Goal: Task Accomplishment & Management: Complete application form

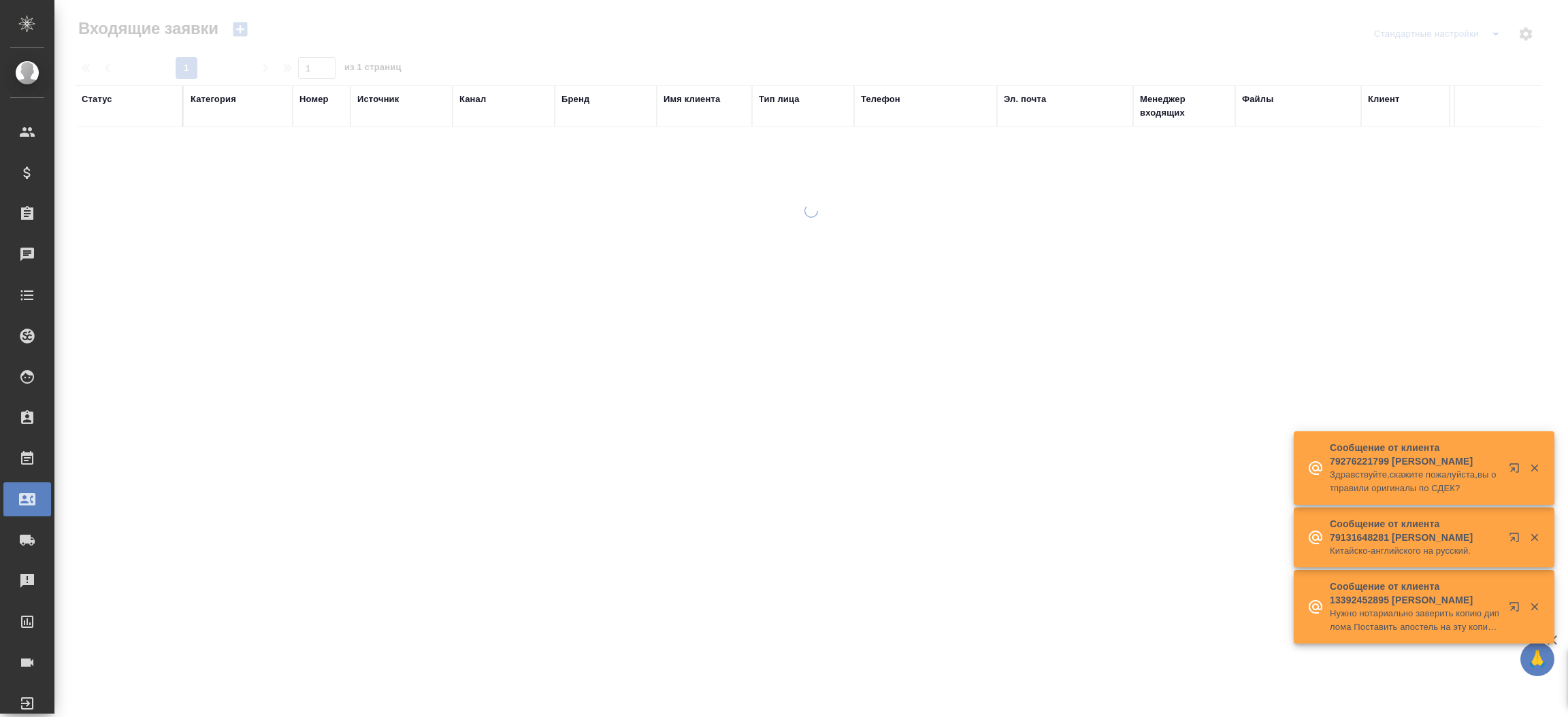
select select "RU"
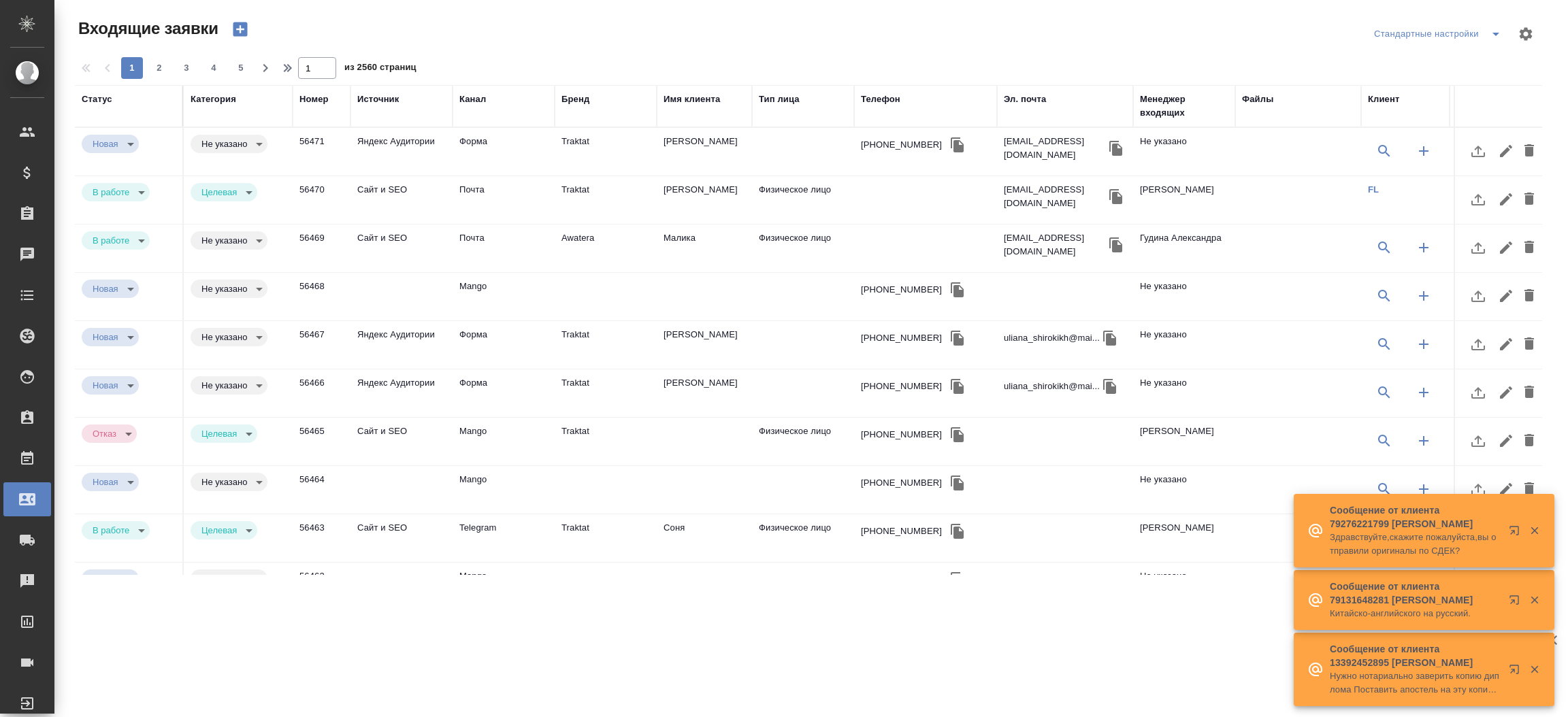
click at [880, 96] on div "Телефон" at bounding box center [881, 99] width 39 height 14
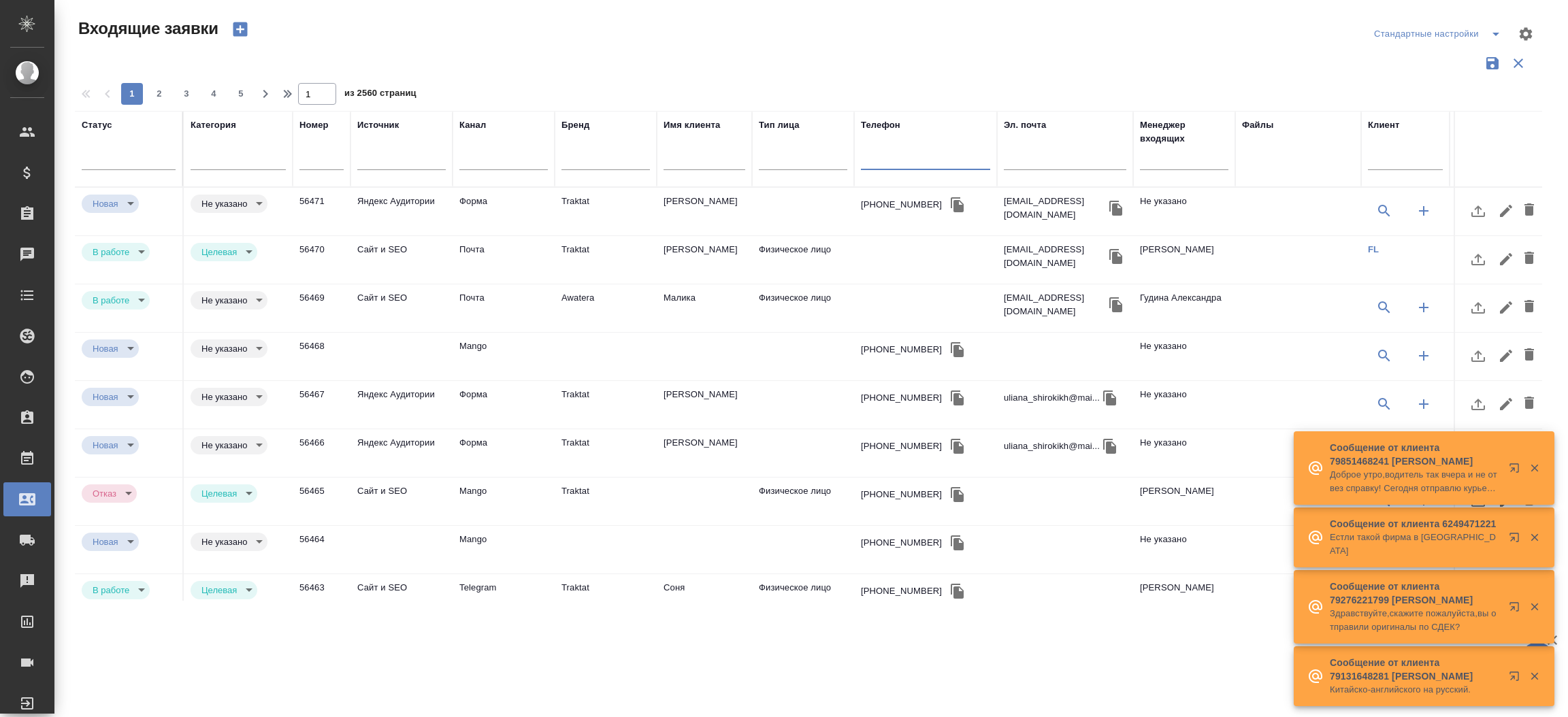
click at [887, 156] on input "text" at bounding box center [925, 161] width 129 height 17
paste input "7 950 899 71 17"
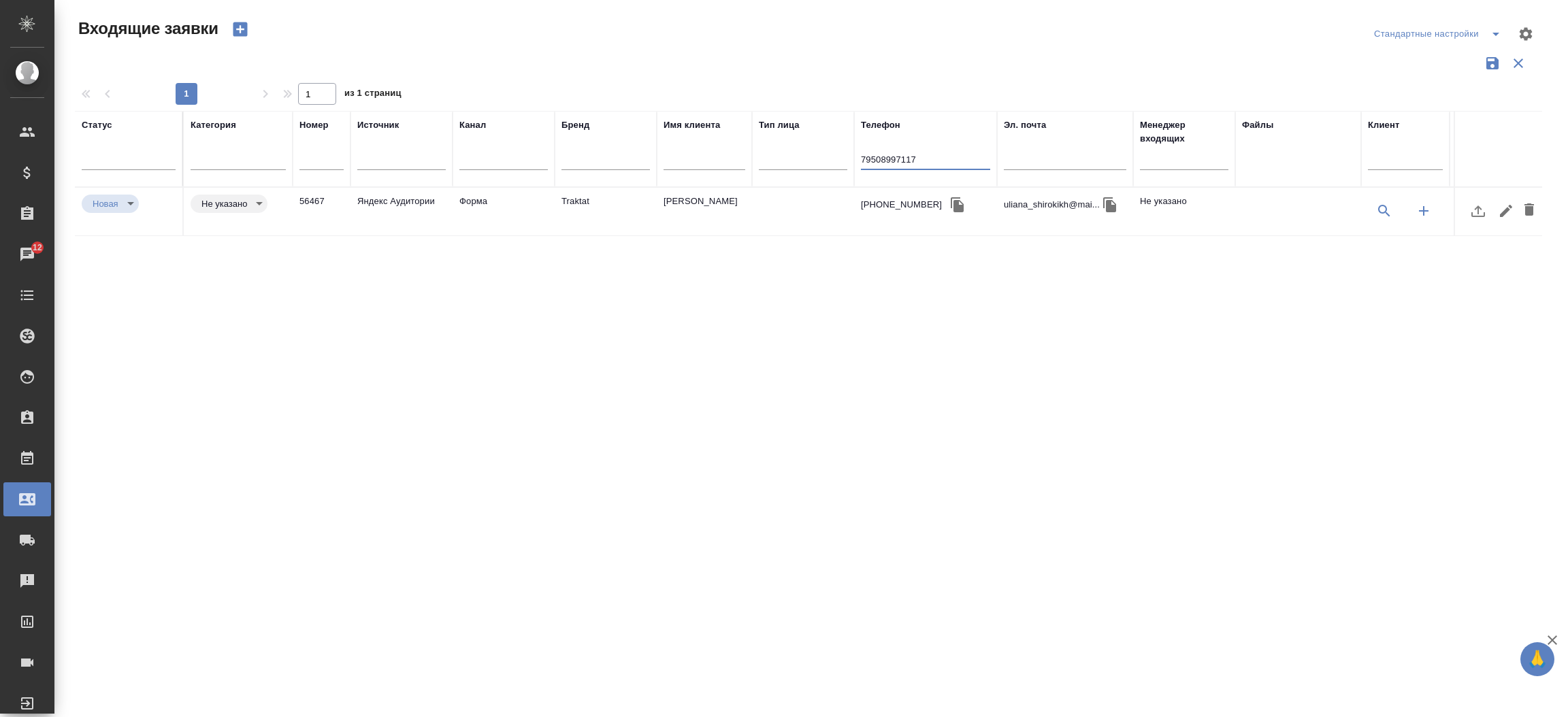
type input "79508997117"
click at [553, 202] on td "Форма" at bounding box center [504, 211] width 102 height 47
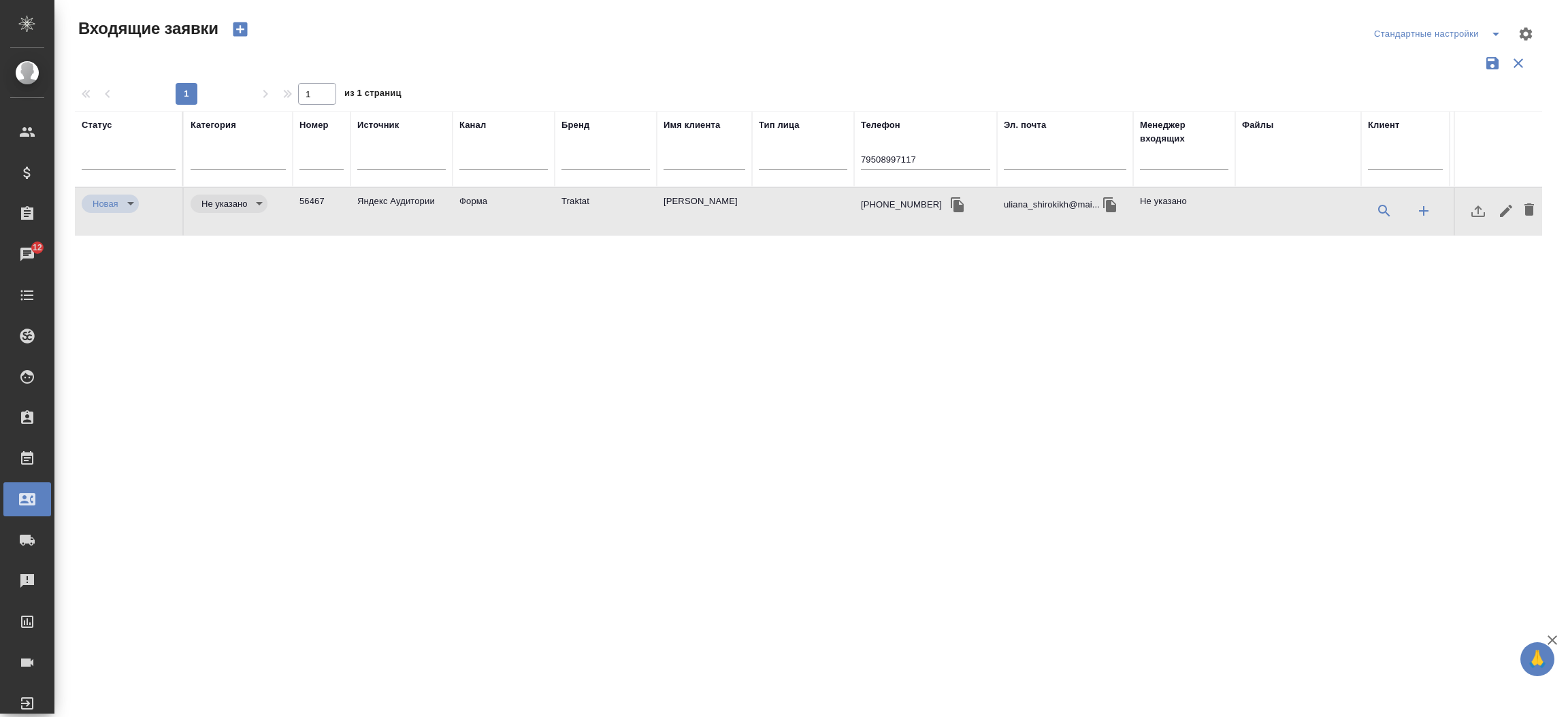
click at [553, 202] on td "Форма" at bounding box center [504, 211] width 102 height 47
click at [874, 155] on input "79508997117" at bounding box center [925, 161] width 129 height 17
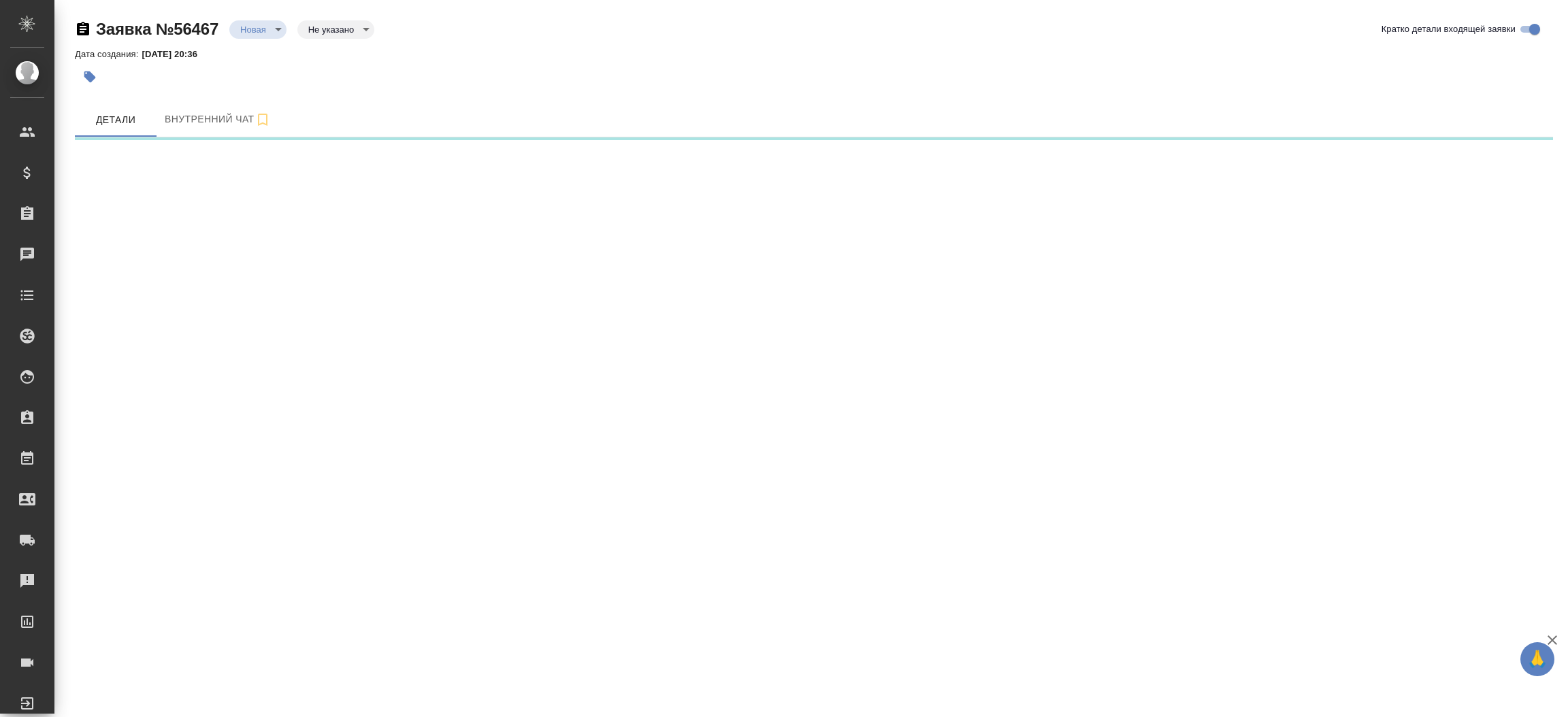
select select "RU"
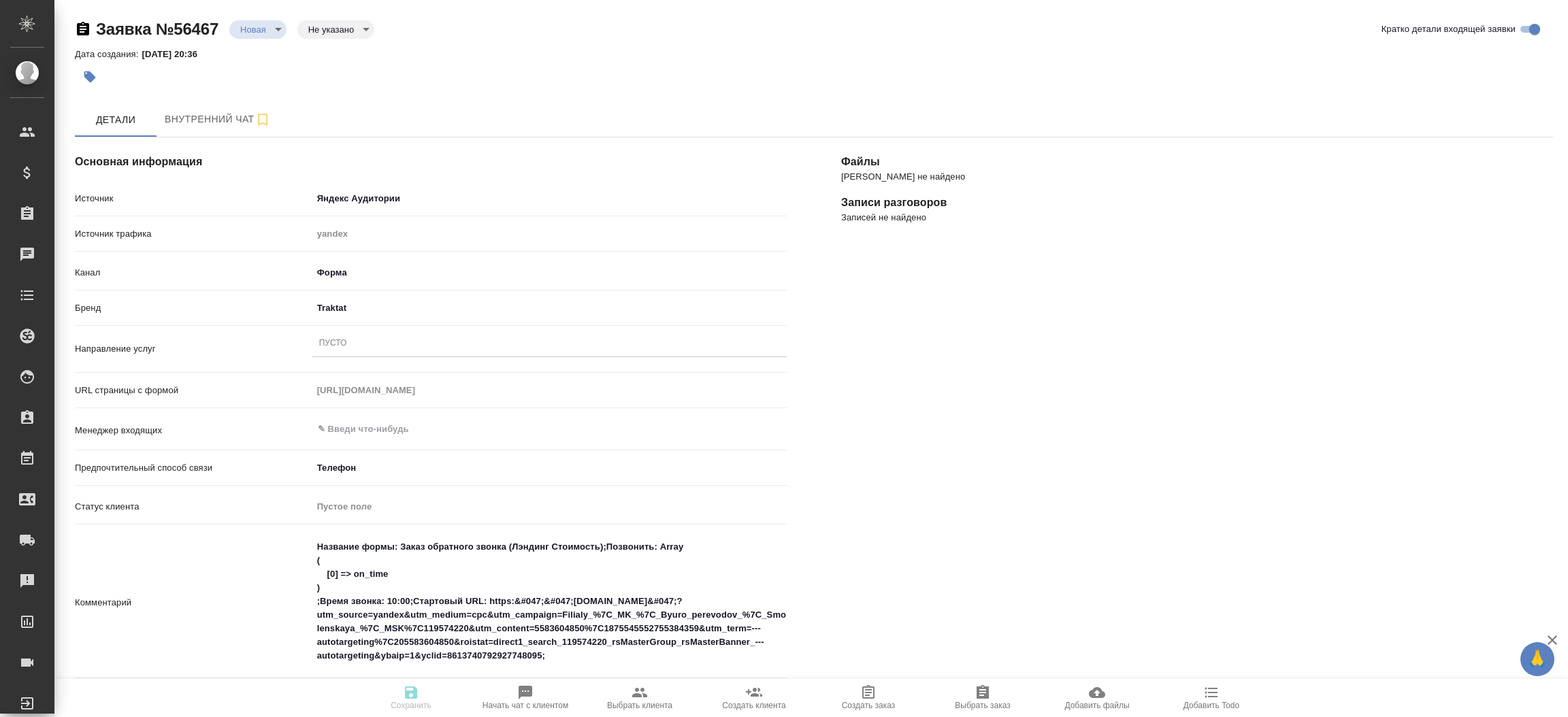
type textarea "x"
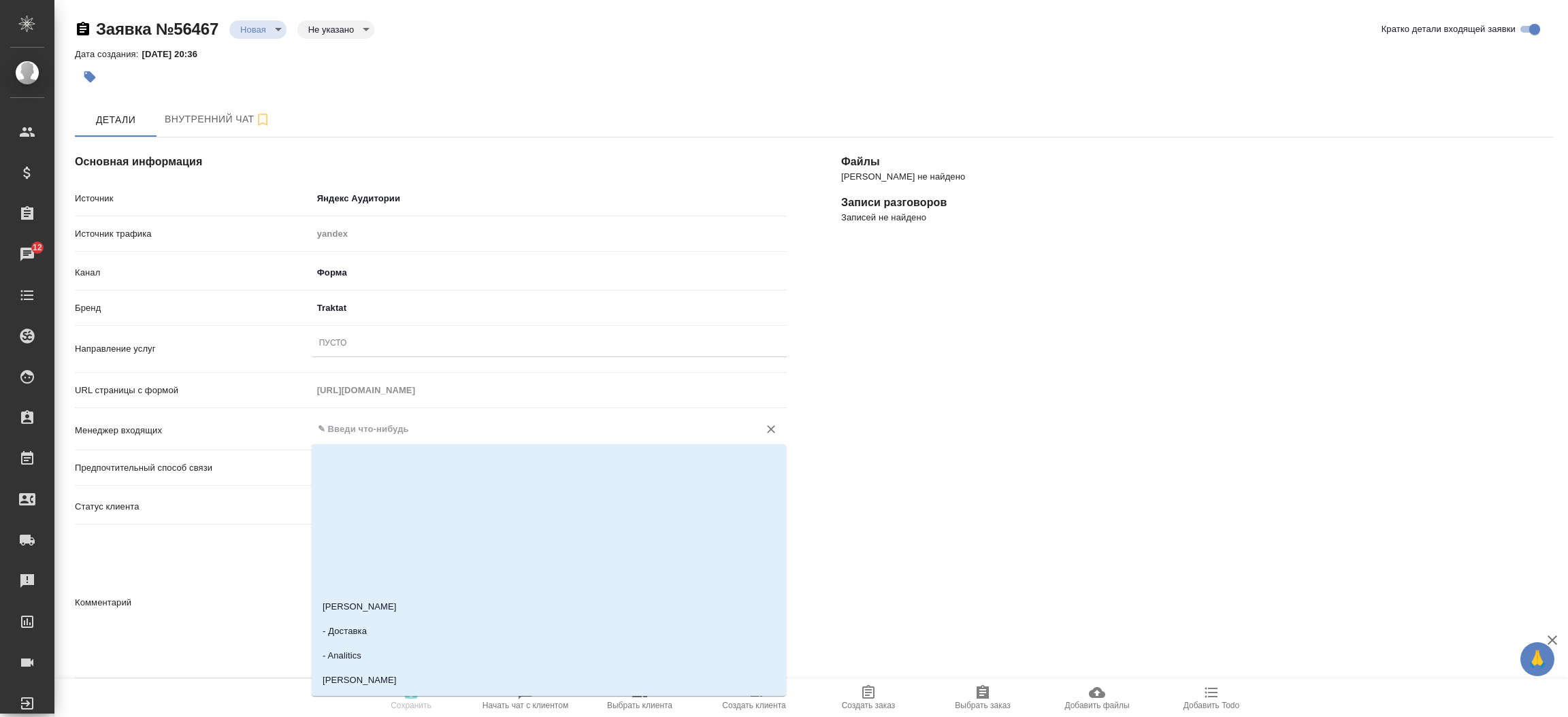
click at [401, 428] on input "text" at bounding box center [527, 429] width 421 height 16
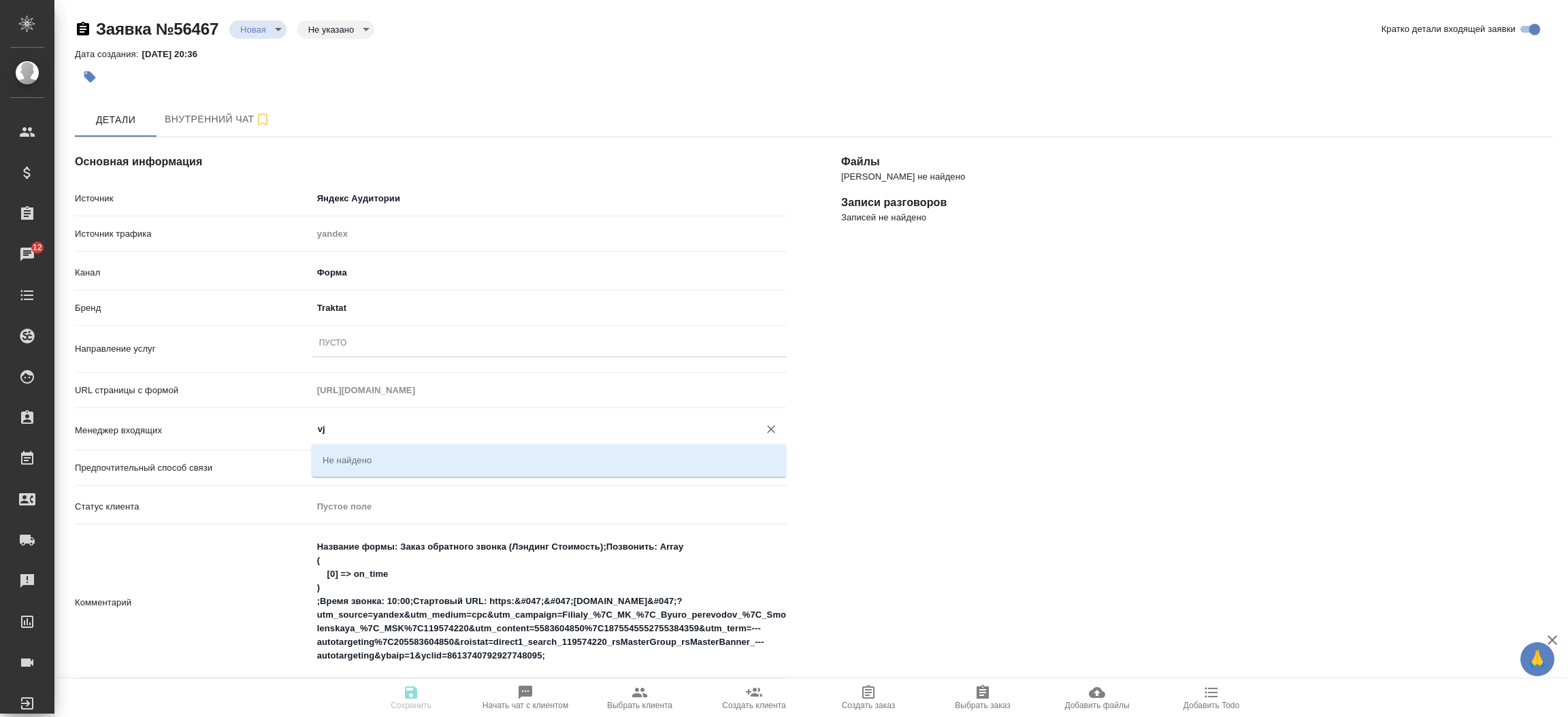
type input "v"
type textarea "x"
click at [394, 461] on li "[PERSON_NAME]" at bounding box center [548, 460] width 474 height 25
type input "[PERSON_NAME]"
type textarea "x"
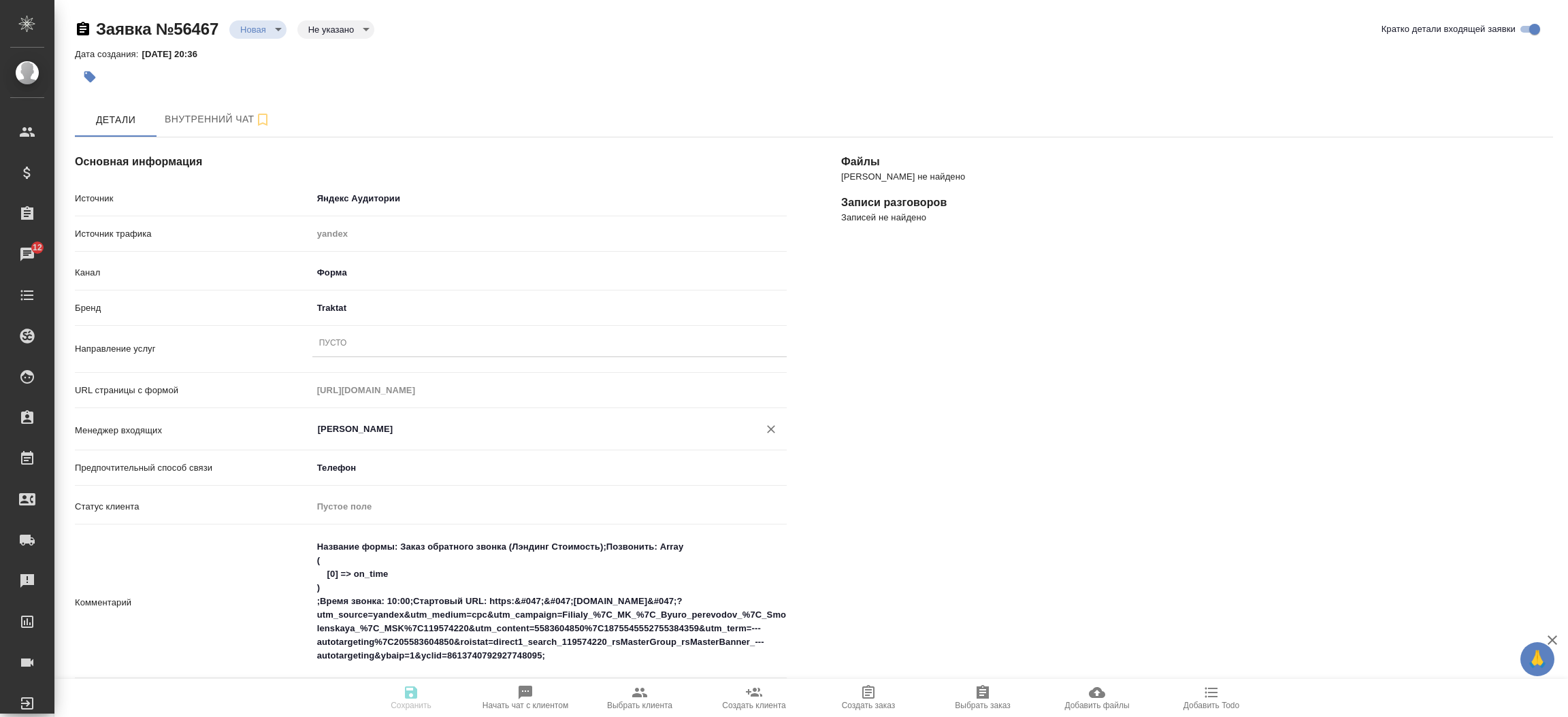
type input "[PERSON_NAME]"
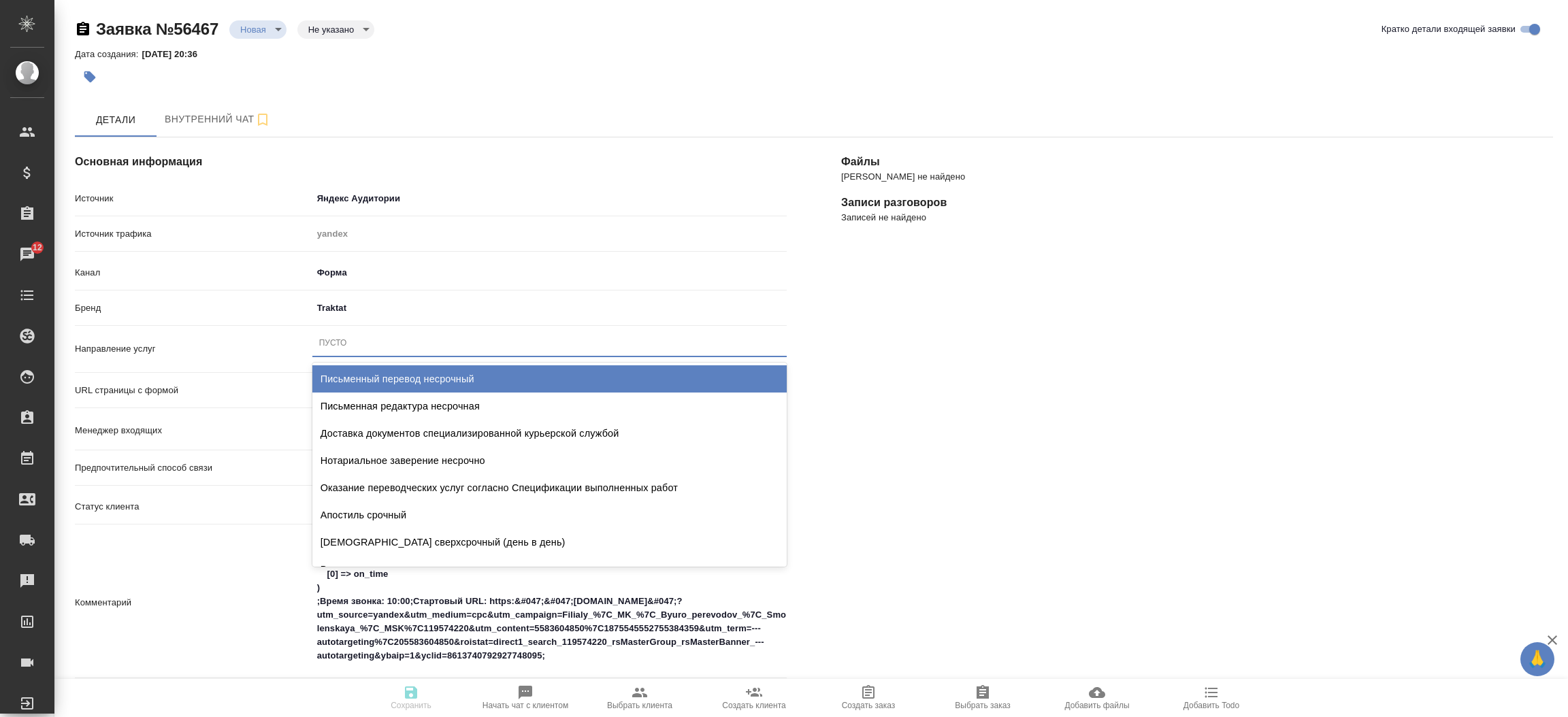
click at [366, 350] on div "Пусто" at bounding box center [549, 343] width 474 height 20
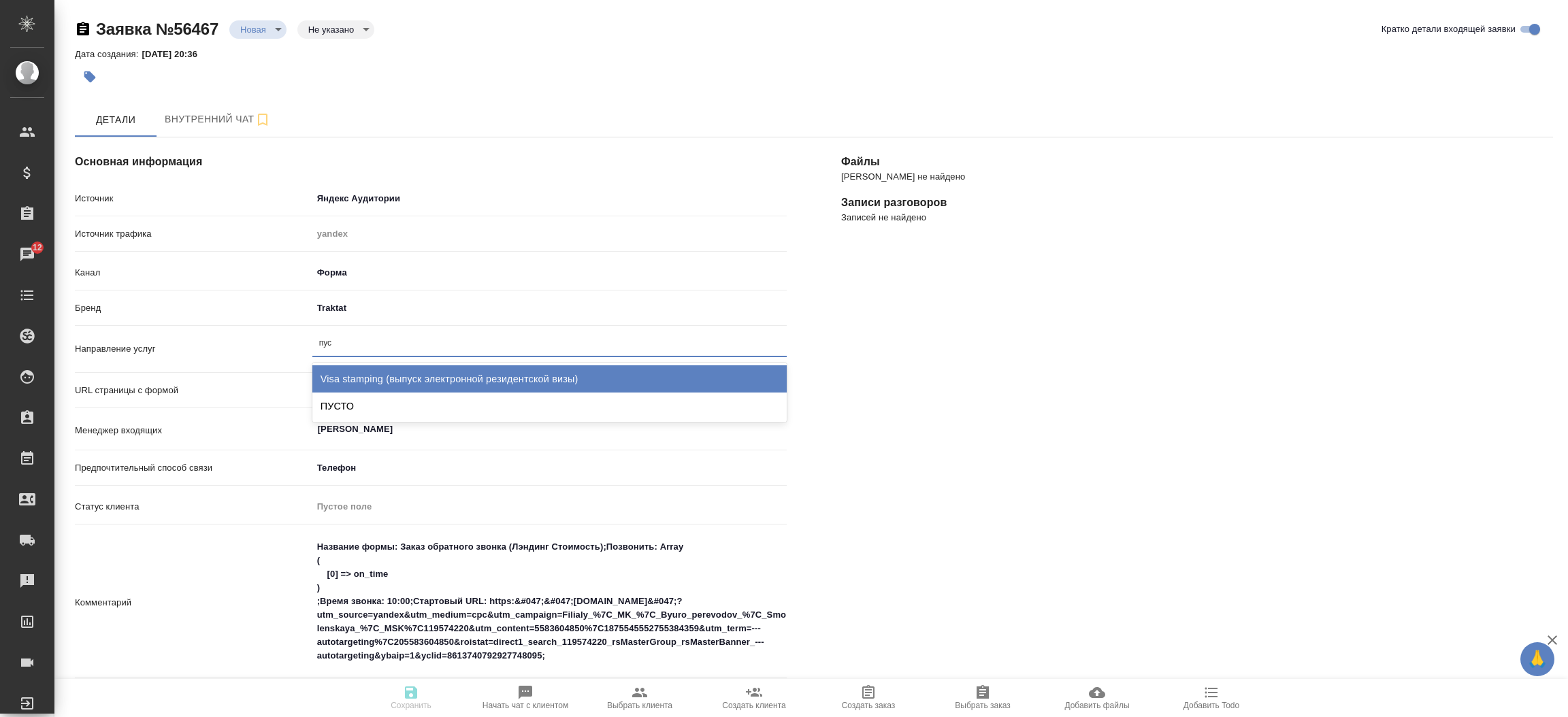
type input "пуст"
click at [353, 369] on div "ПУСТО" at bounding box center [549, 378] width 474 height 27
type textarea "x"
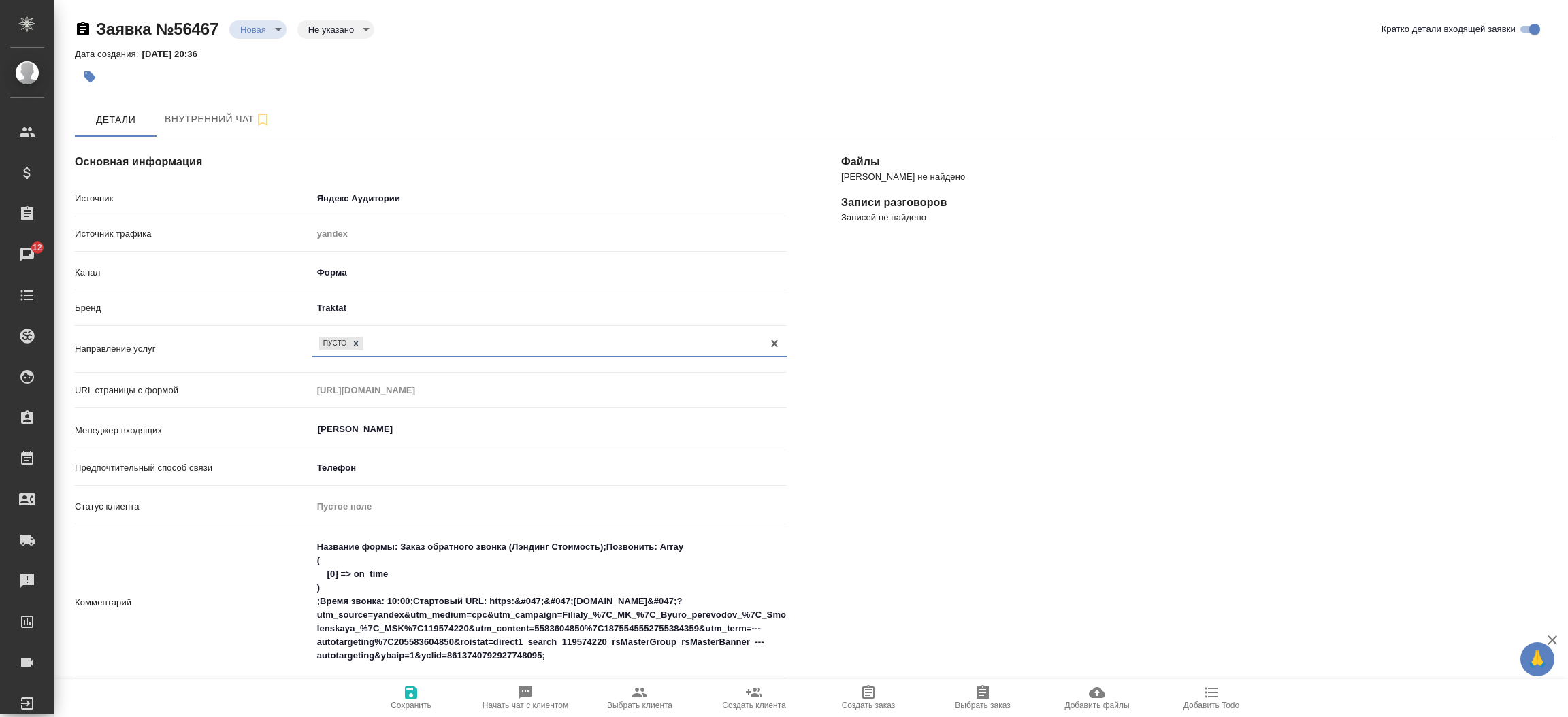
click at [402, 704] on span "Сохранить" at bounding box center [411, 705] width 41 height 9
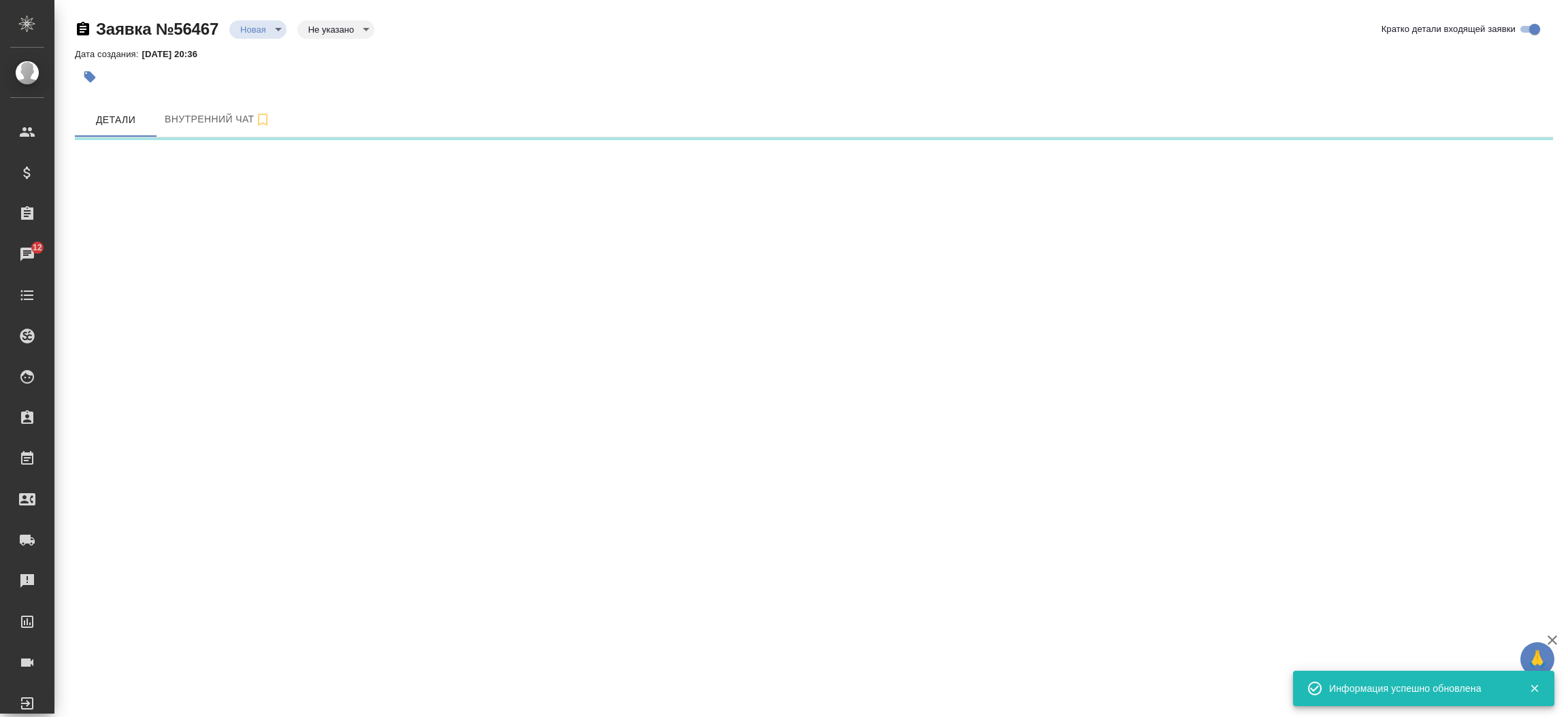
select select "RU"
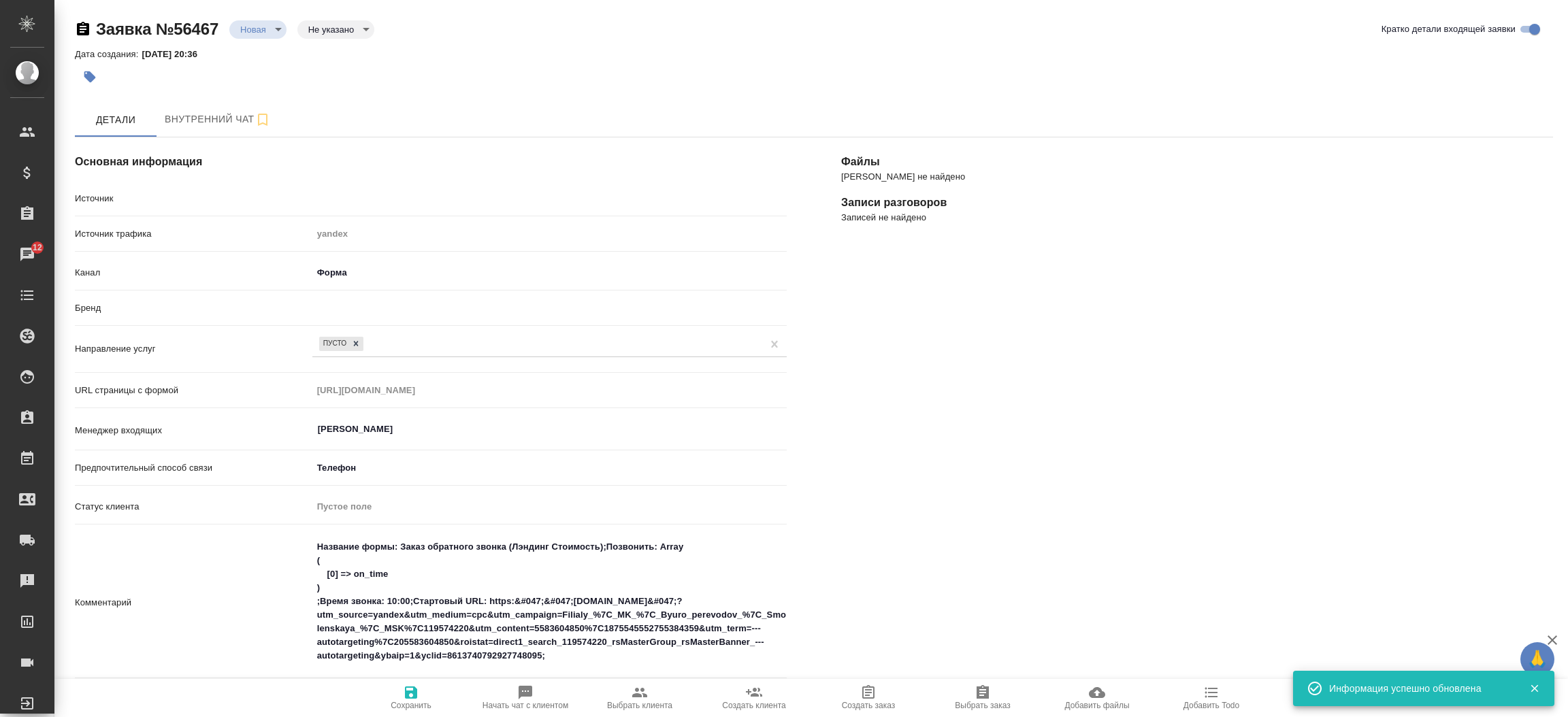
type textarea "x"
